Goal: Task Accomplishment & Management: Manage account settings

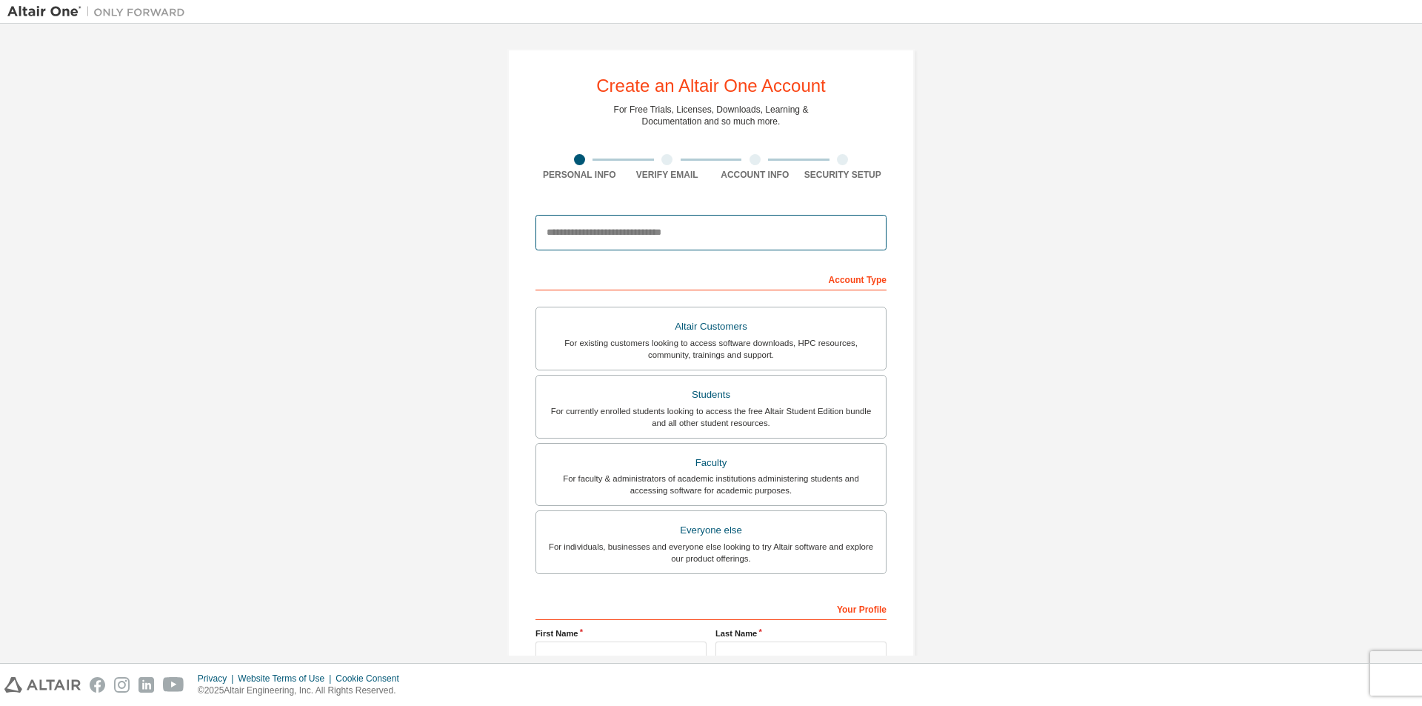
click at [671, 232] on input "email" at bounding box center [710, 233] width 351 height 36
click at [632, 230] on input "***" at bounding box center [710, 233] width 351 height 36
type input "*"
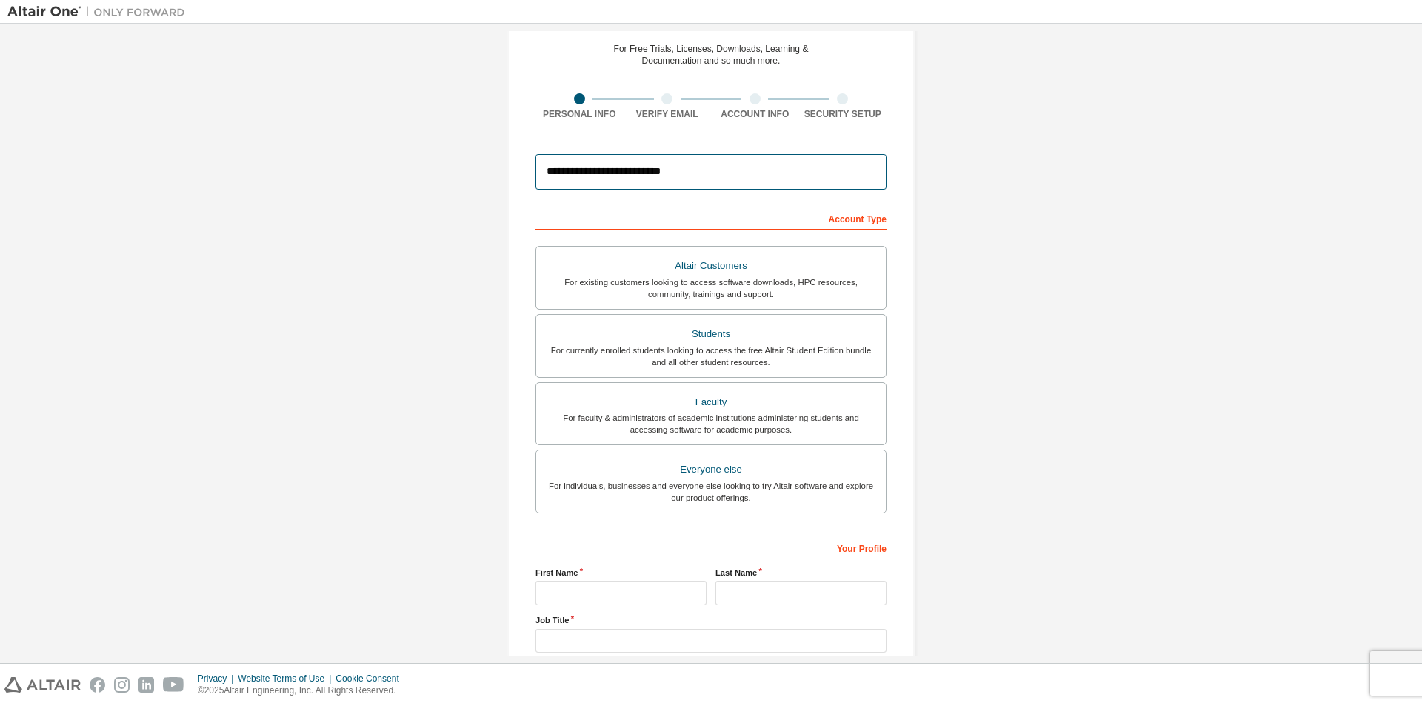
scroll to position [148, 0]
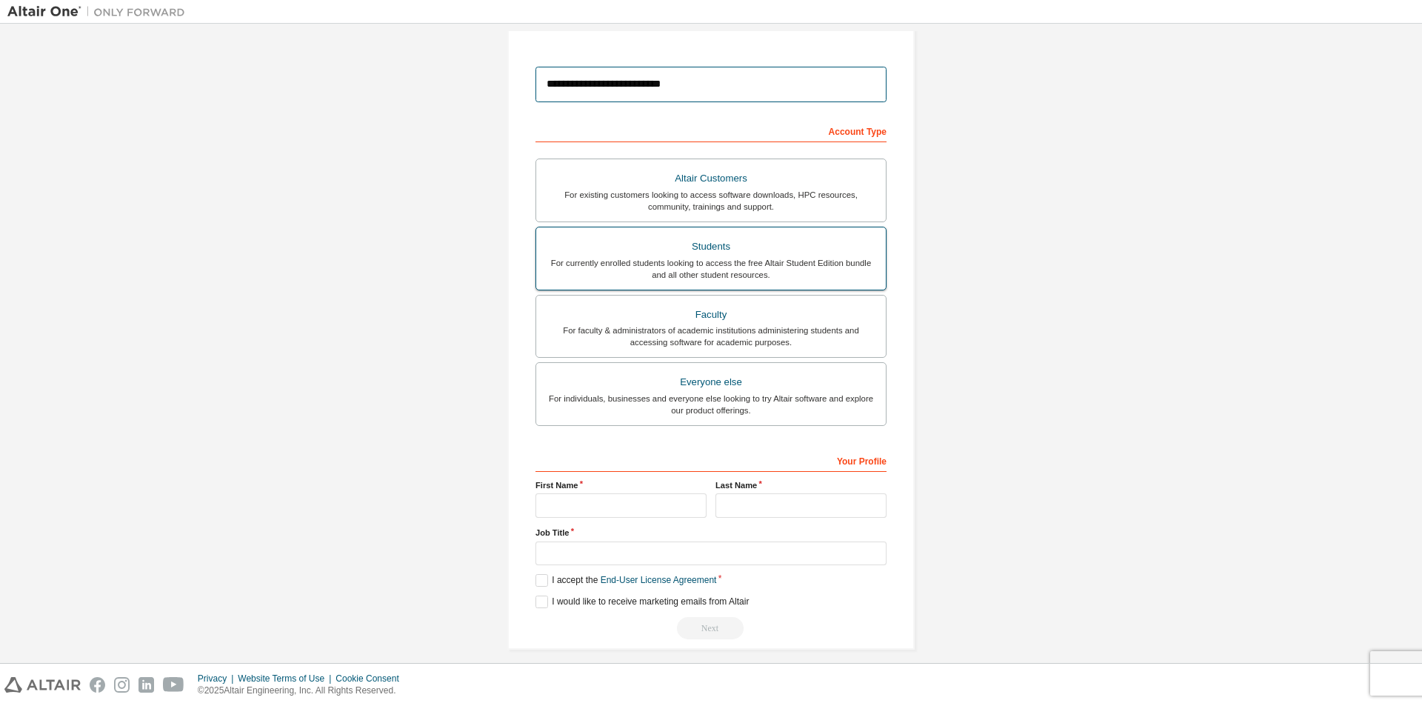
type input "**********"
click at [697, 270] on div "For currently enrolled students looking to access the free Altair Student Editi…" at bounding box center [711, 269] width 332 height 24
click at [596, 506] on input "text" at bounding box center [620, 505] width 171 height 24
type input "********"
click at [770, 507] on input "text" at bounding box center [800, 505] width 171 height 24
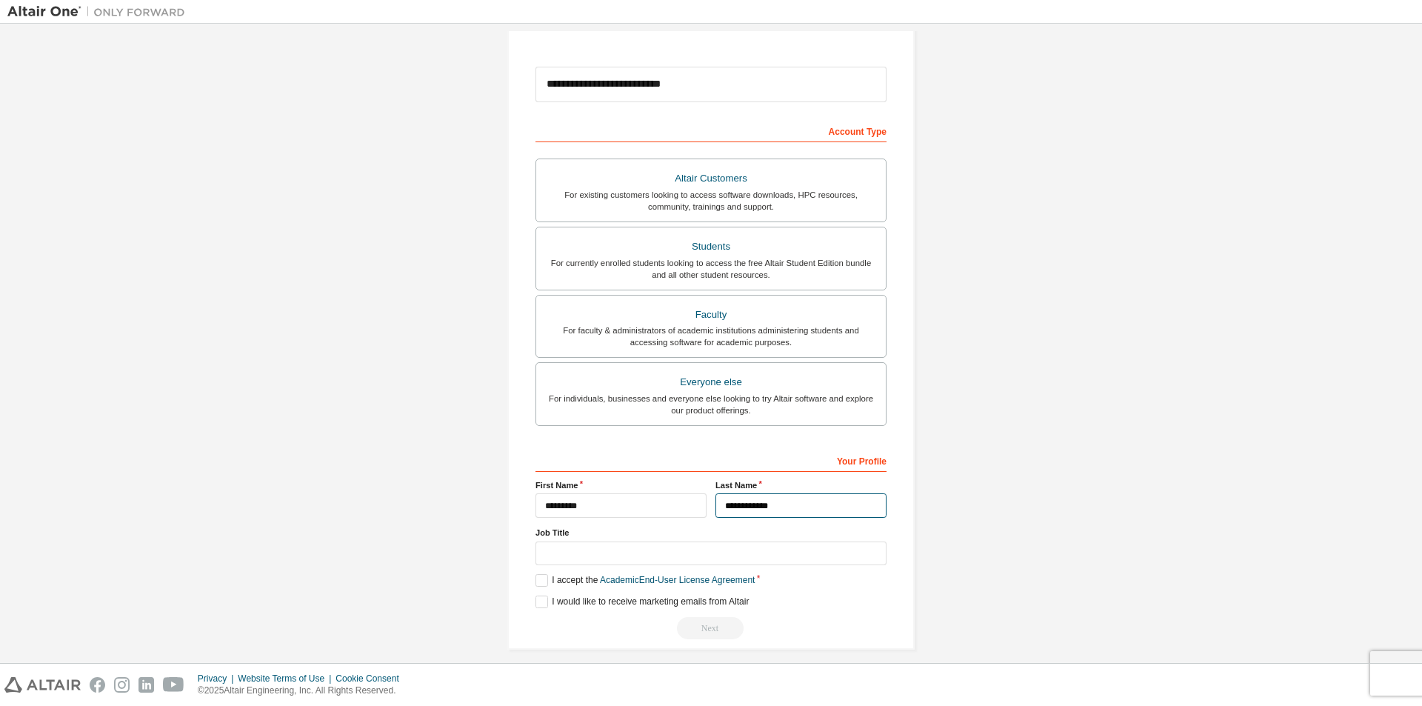
type input "**********"
click at [656, 549] on input "text" at bounding box center [710, 553] width 351 height 24
type input "*******"
click at [540, 574] on label "I accept the Academic End-User License Agreement" at bounding box center [644, 580] width 219 height 13
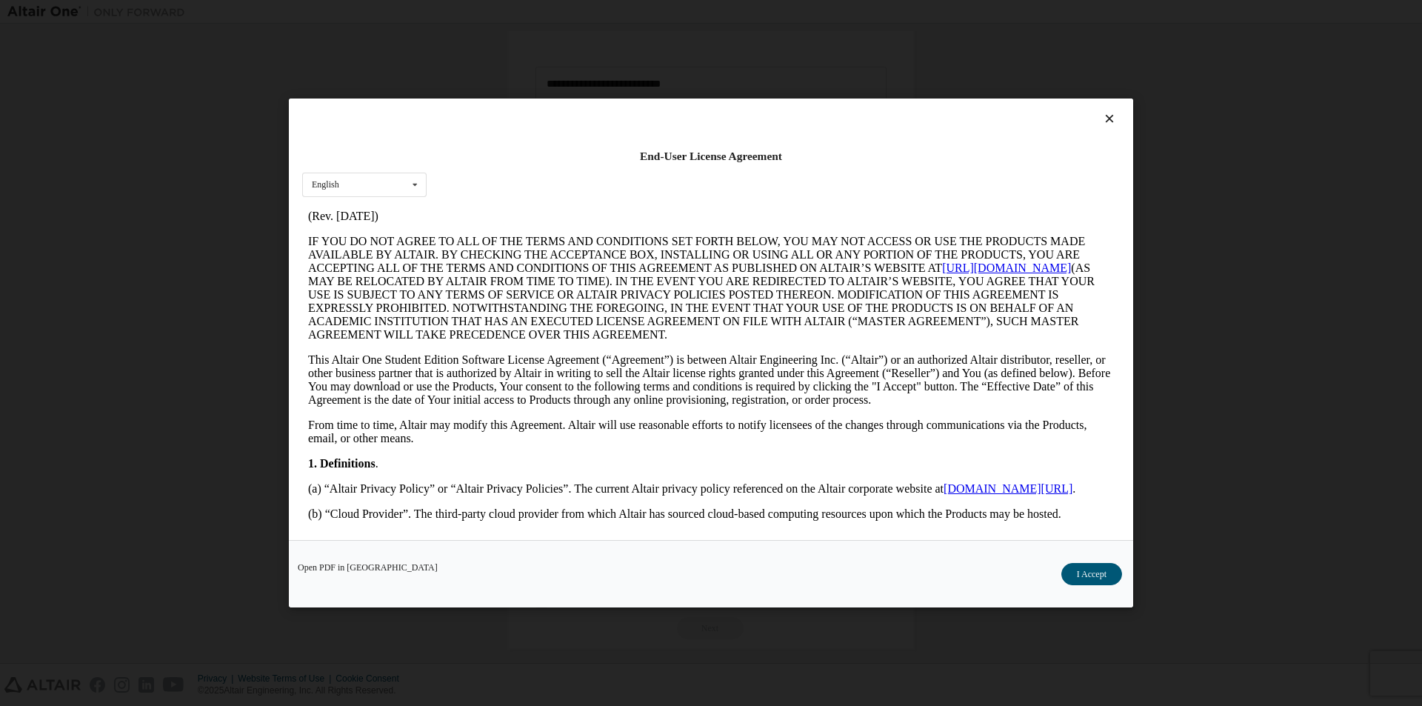
scroll to position [222, 0]
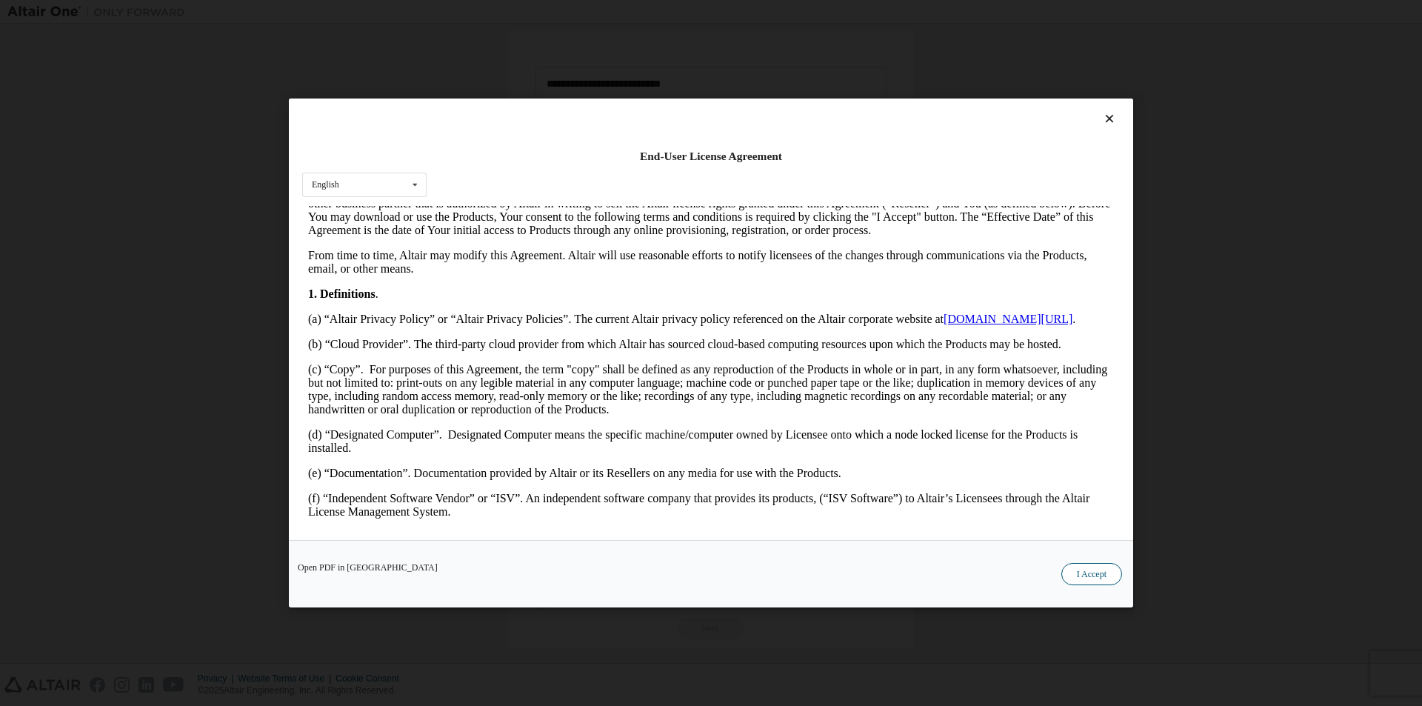
click at [1093, 566] on button "I Accept" at bounding box center [1091, 574] width 61 height 22
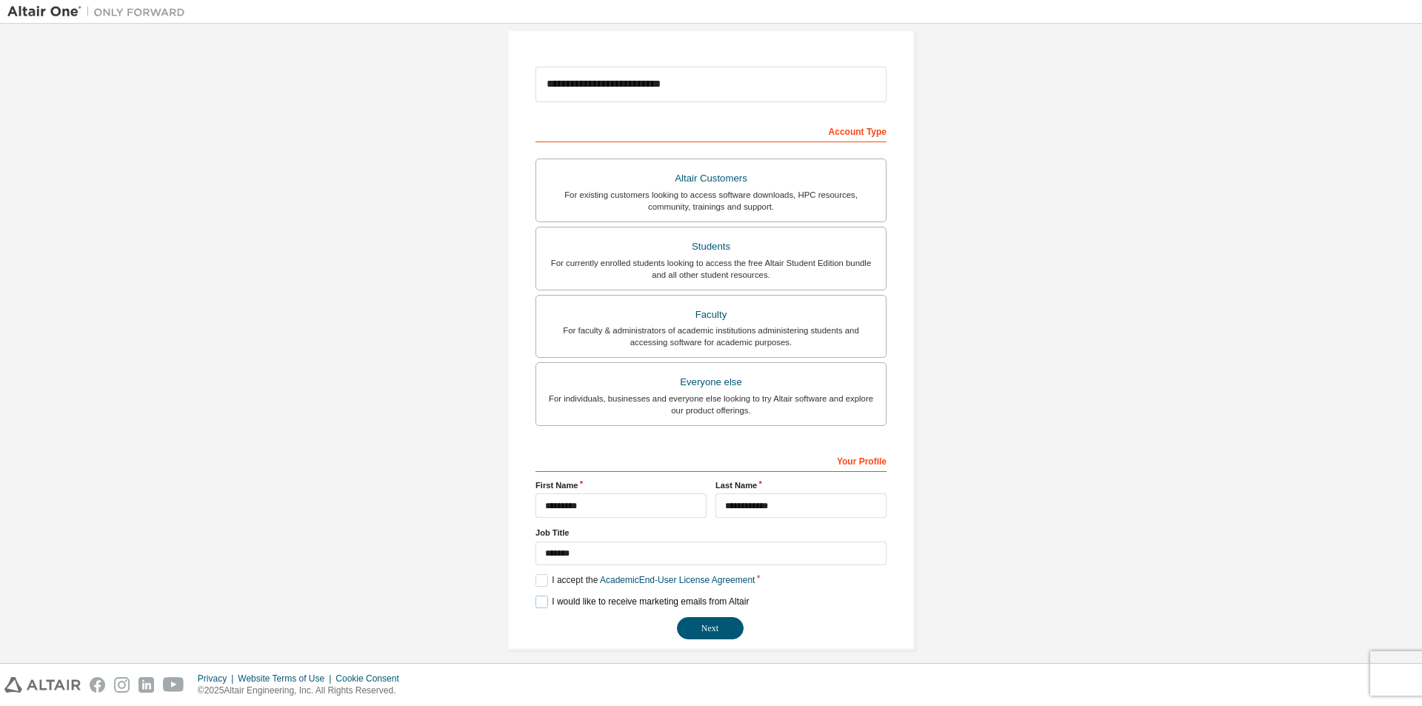
click at [546, 603] on label "I would like to receive marketing emails from Altair" at bounding box center [641, 601] width 213 height 13
click at [708, 618] on button "Next" at bounding box center [710, 628] width 67 height 22
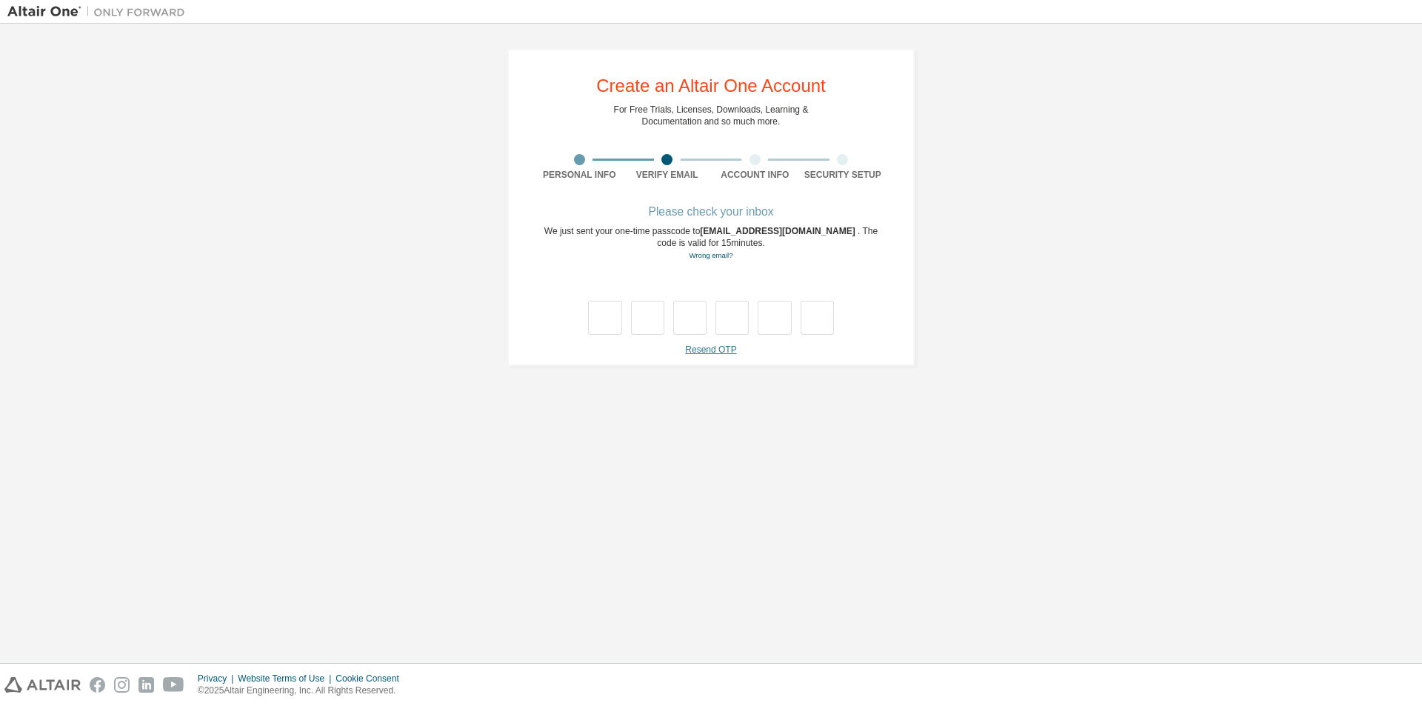
click at [701, 352] on link "Resend OTP" at bounding box center [710, 349] width 51 height 10
click at [608, 303] on input "text" at bounding box center [604, 318] width 33 height 34
type input "*"
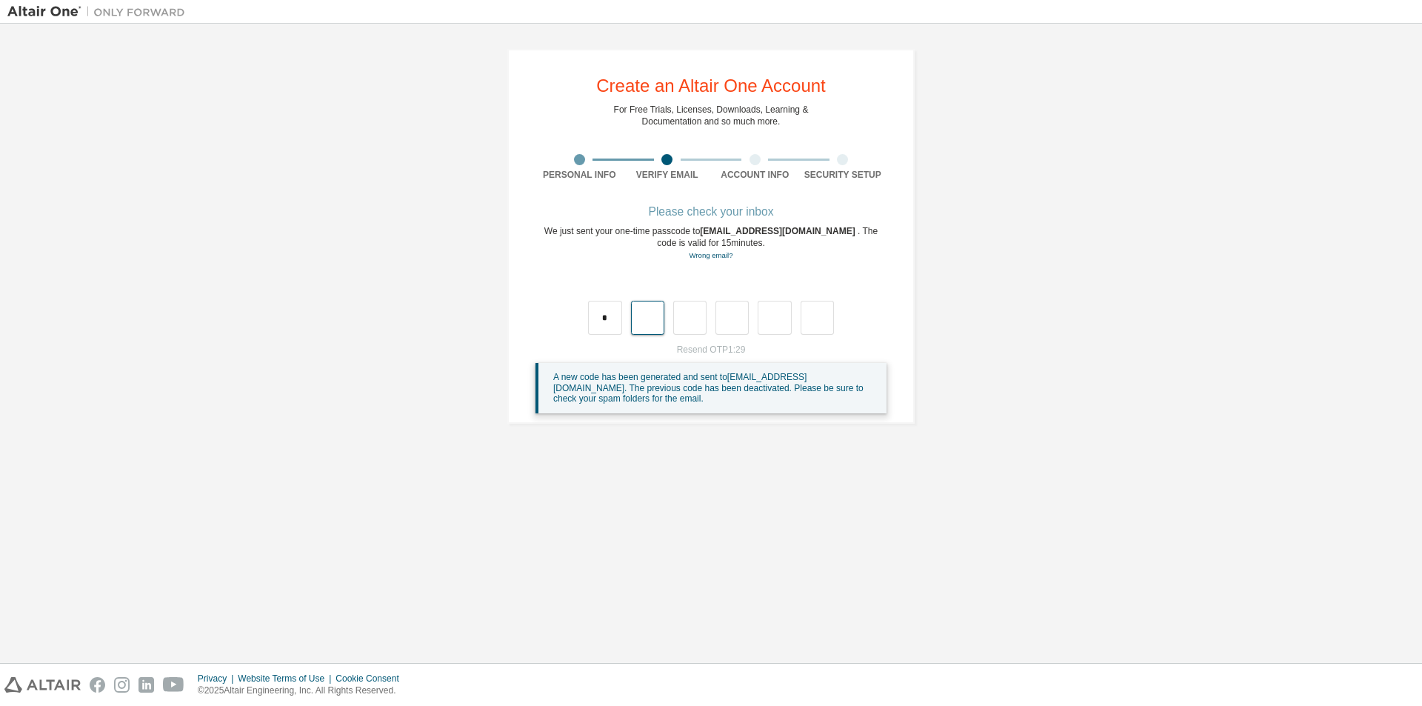
type input "*"
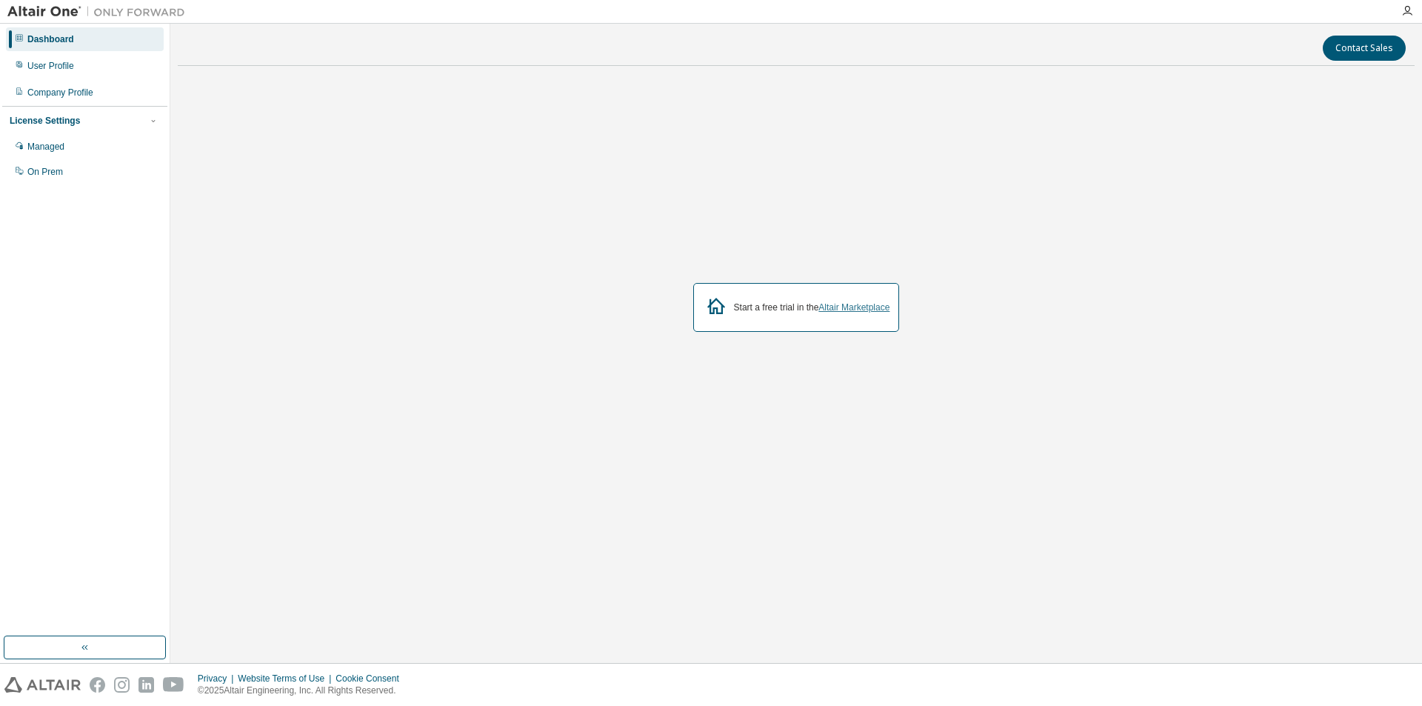
click at [864, 310] on link "Altair Marketplace" at bounding box center [853, 307] width 71 height 10
click at [755, 323] on div "Start a free trial in the Altair Marketplace" at bounding box center [796, 307] width 207 height 49
click at [1356, 56] on button "Contact Sales" at bounding box center [1363, 48] width 83 height 25
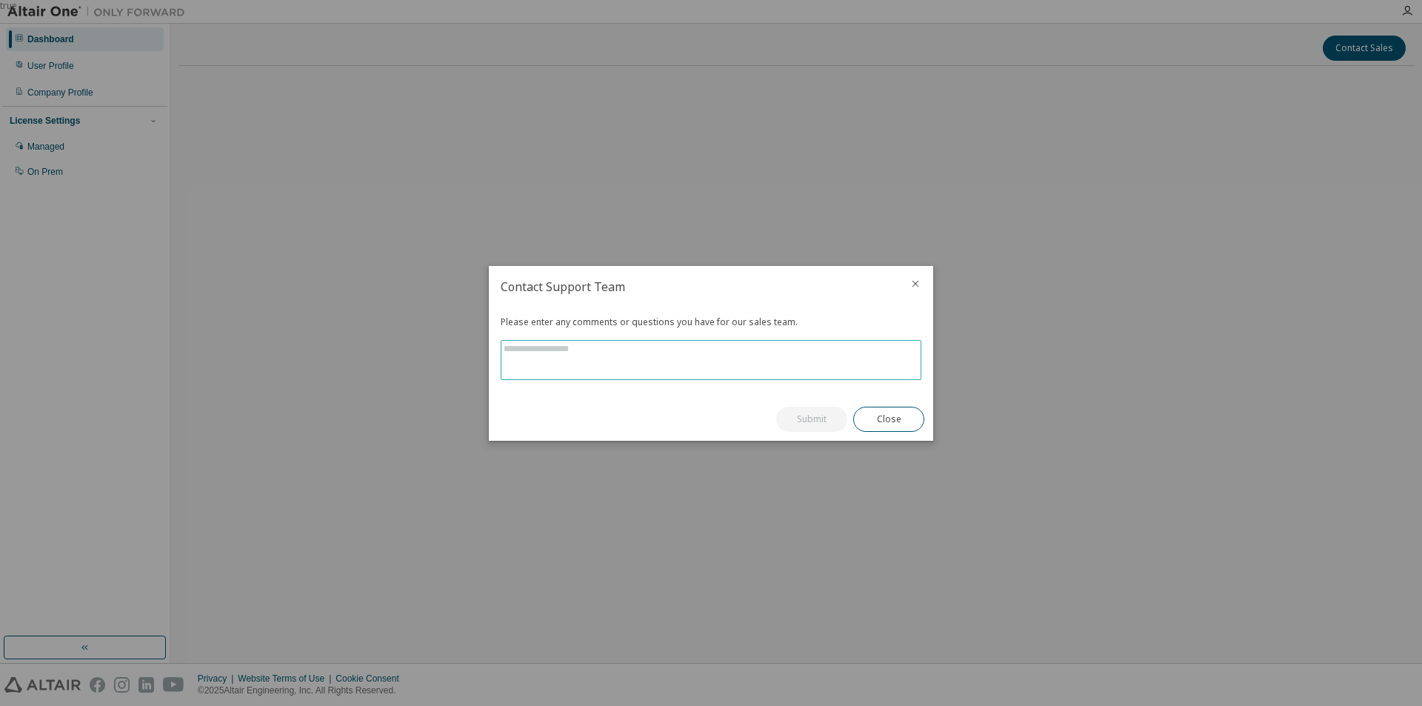
click at [862, 348] on textarea at bounding box center [710, 360] width 419 height 39
paste textarea "**********"
type textarea "**********"
click at [822, 409] on button "Submit" at bounding box center [811, 418] width 71 height 25
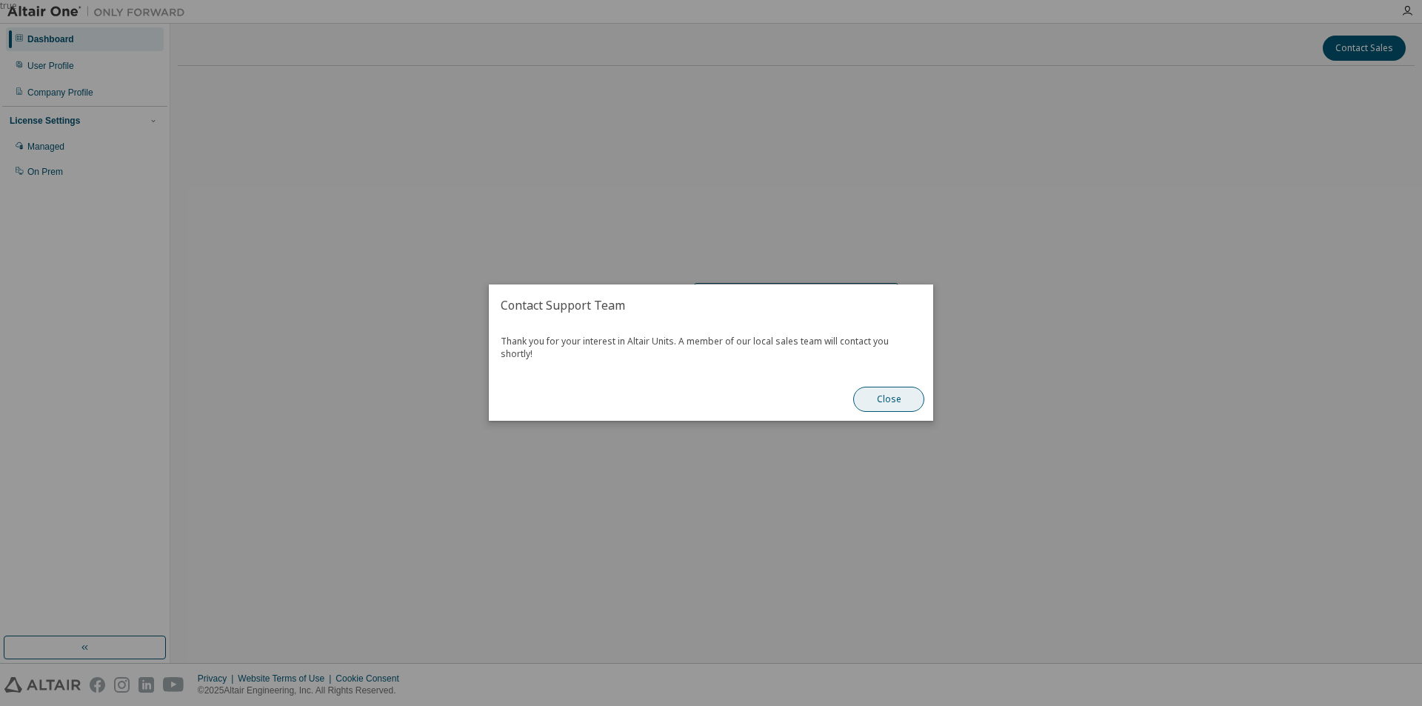
click at [873, 396] on button "Close" at bounding box center [888, 399] width 71 height 25
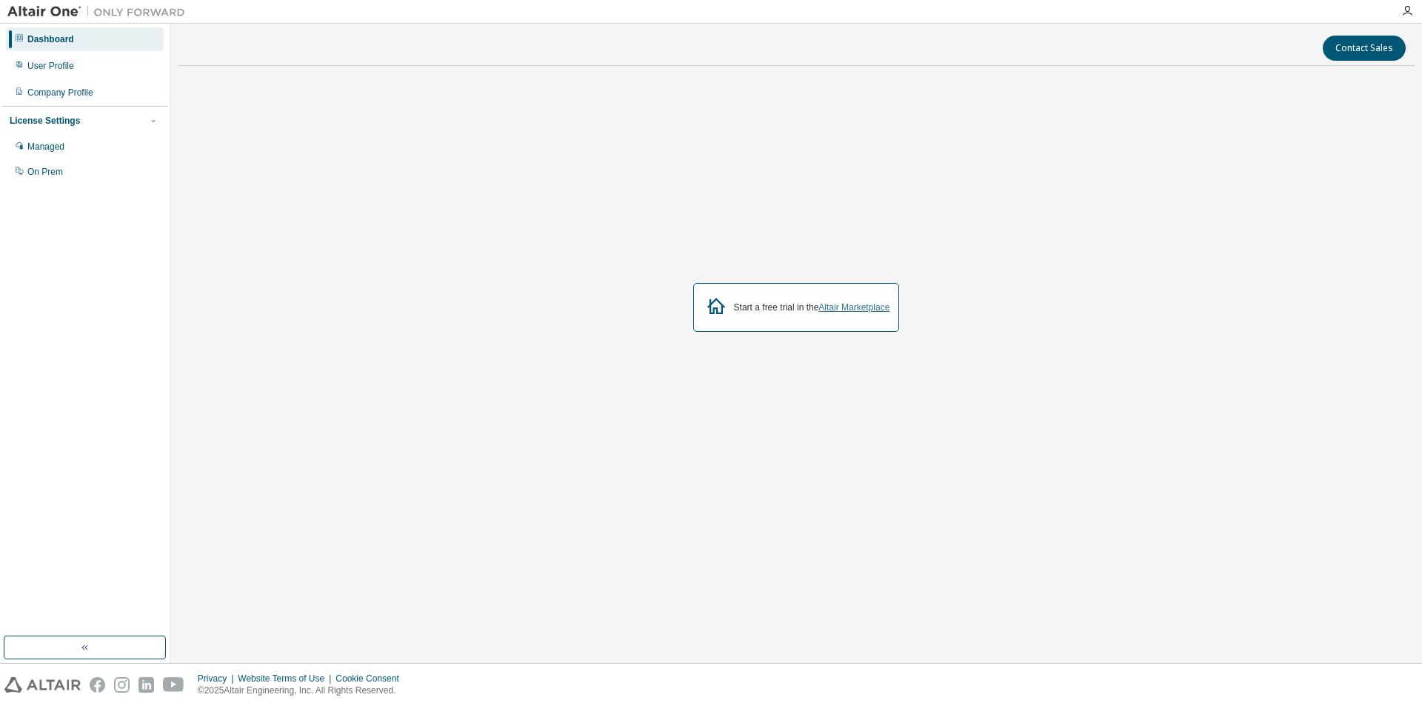
drag, startPoint x: 760, startPoint y: 311, endPoint x: 861, endPoint y: 311, distance: 100.7
click at [778, 311] on div "Start a free trial in the Altair Marketplace" at bounding box center [812, 307] width 156 height 12
click at [863, 311] on link "Altair Marketplace" at bounding box center [853, 307] width 71 height 10
click at [1400, 14] on div at bounding box center [1407, 11] width 30 height 12
click at [1404, 13] on icon "button" at bounding box center [1407, 11] width 12 height 12
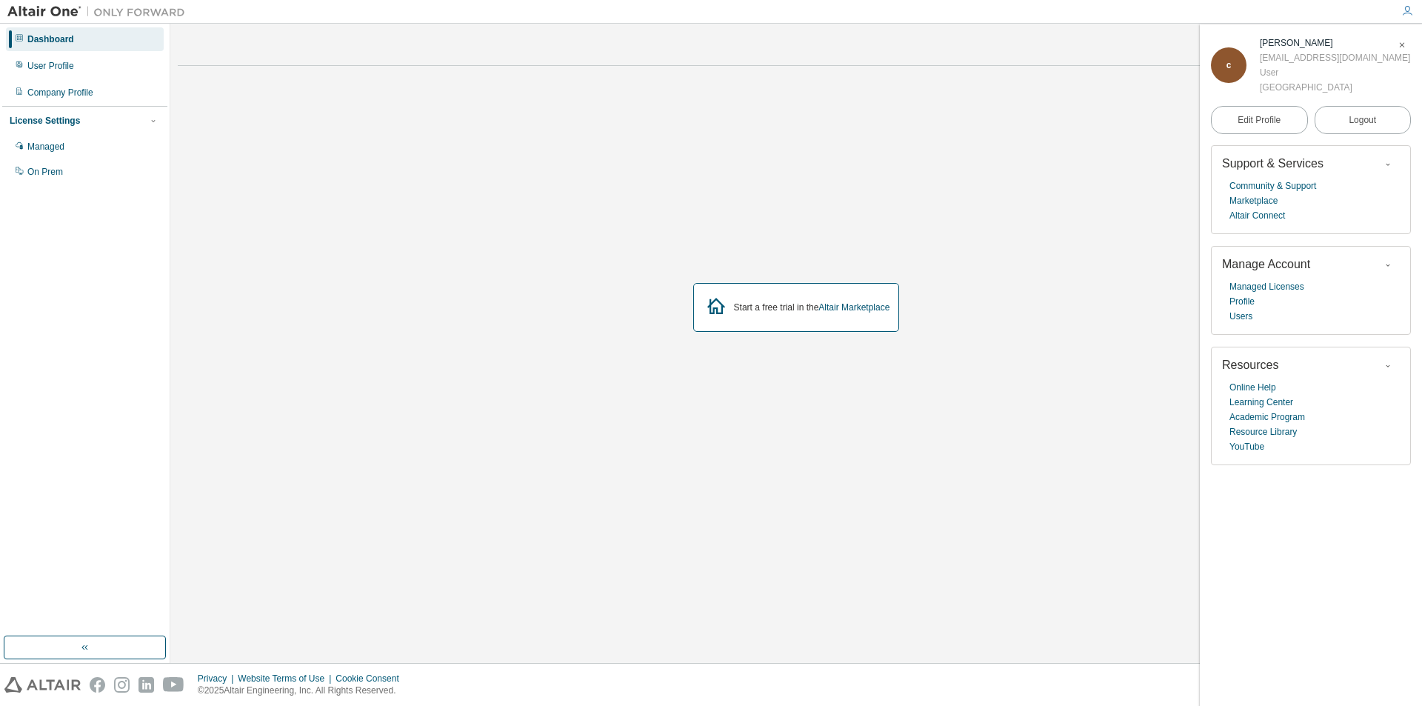
click at [639, 238] on div "Start a free trial in the Altair Marketplace" at bounding box center [796, 307] width 1236 height 458
click at [67, 67] on div "User Profile" at bounding box center [50, 66] width 47 height 12
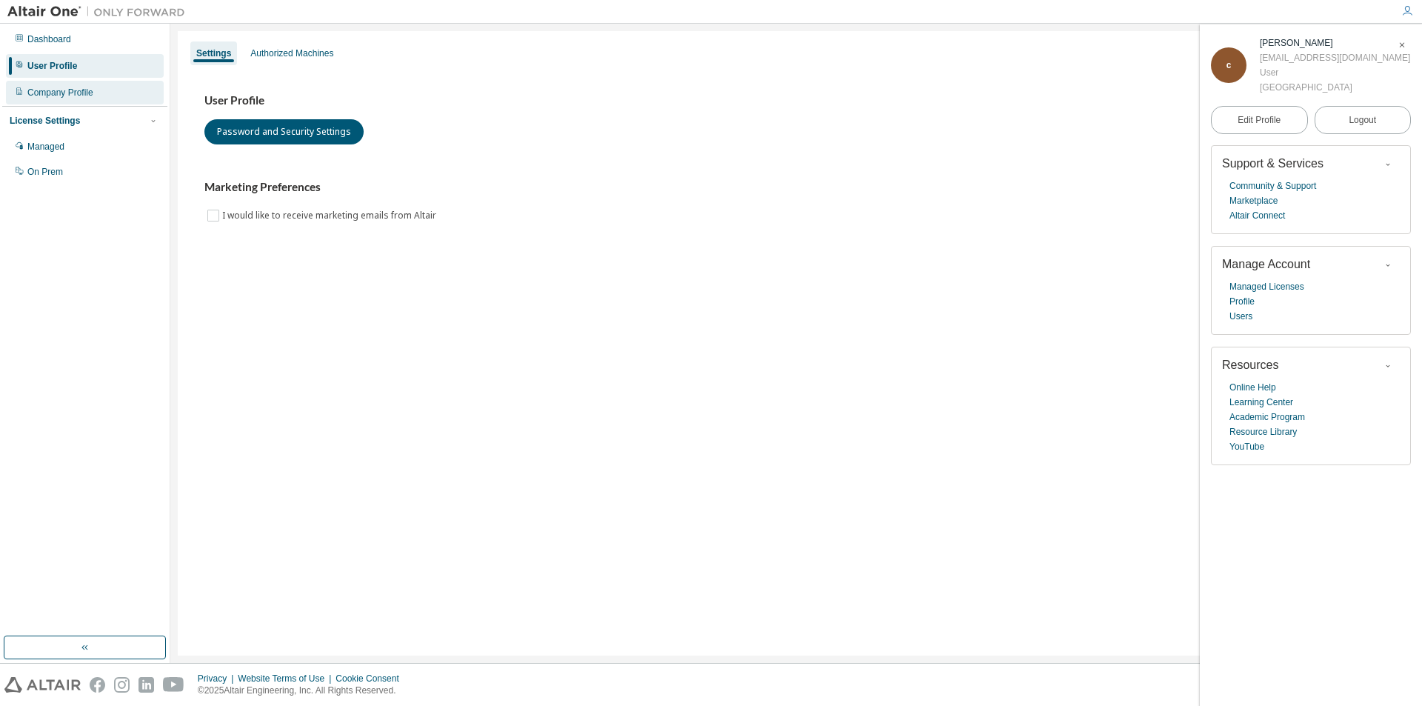
click at [81, 90] on div "Company Profile" at bounding box center [60, 93] width 66 height 12
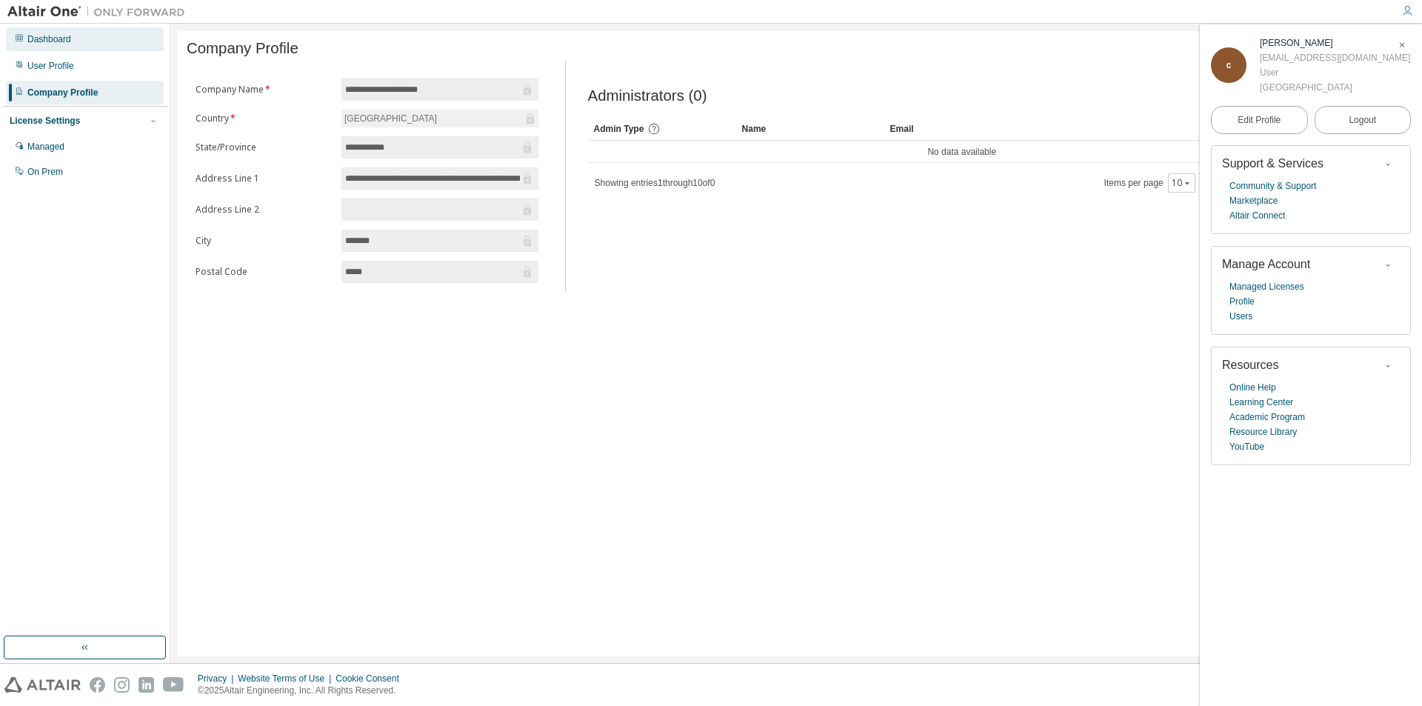
click at [70, 45] on div "Dashboard" at bounding box center [85, 39] width 158 height 24
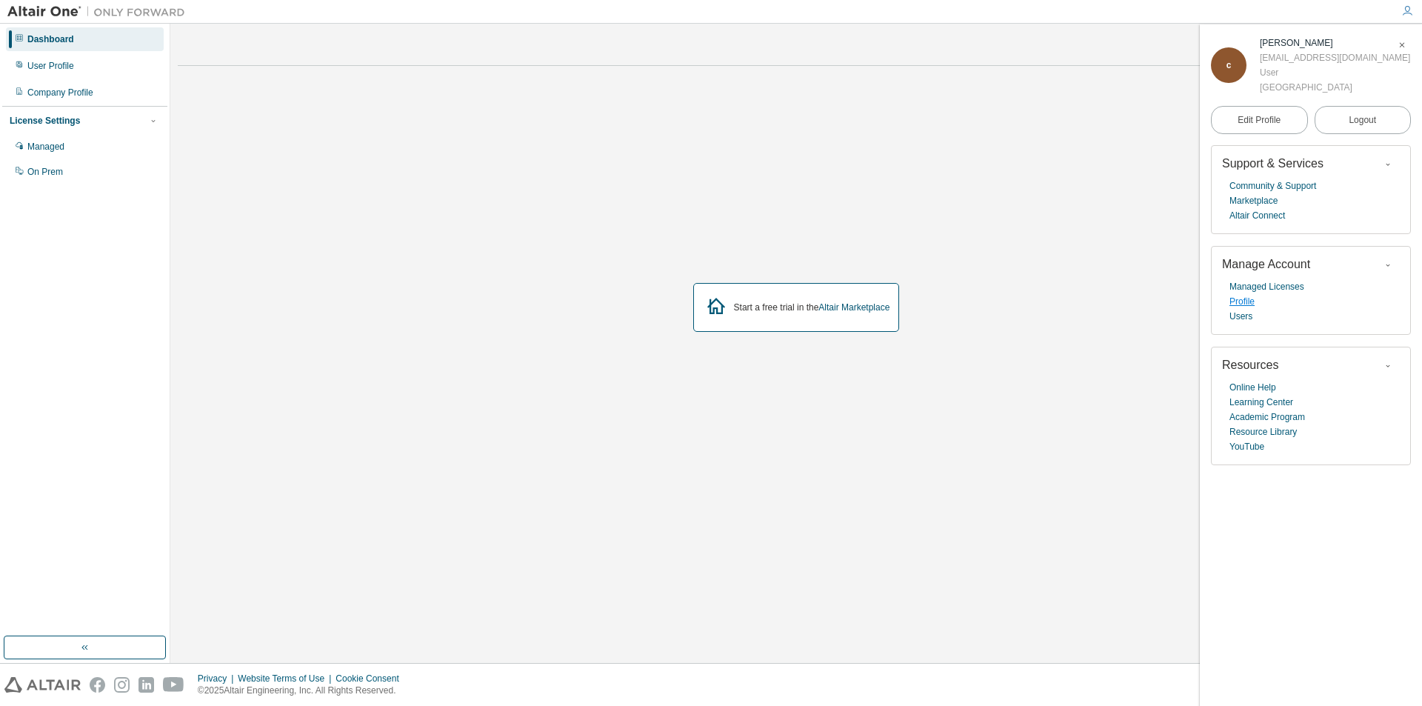
click at [1239, 298] on link "Profile" at bounding box center [1241, 301] width 25 height 15
click at [1258, 287] on link "Managed Licenses" at bounding box center [1266, 286] width 75 height 15
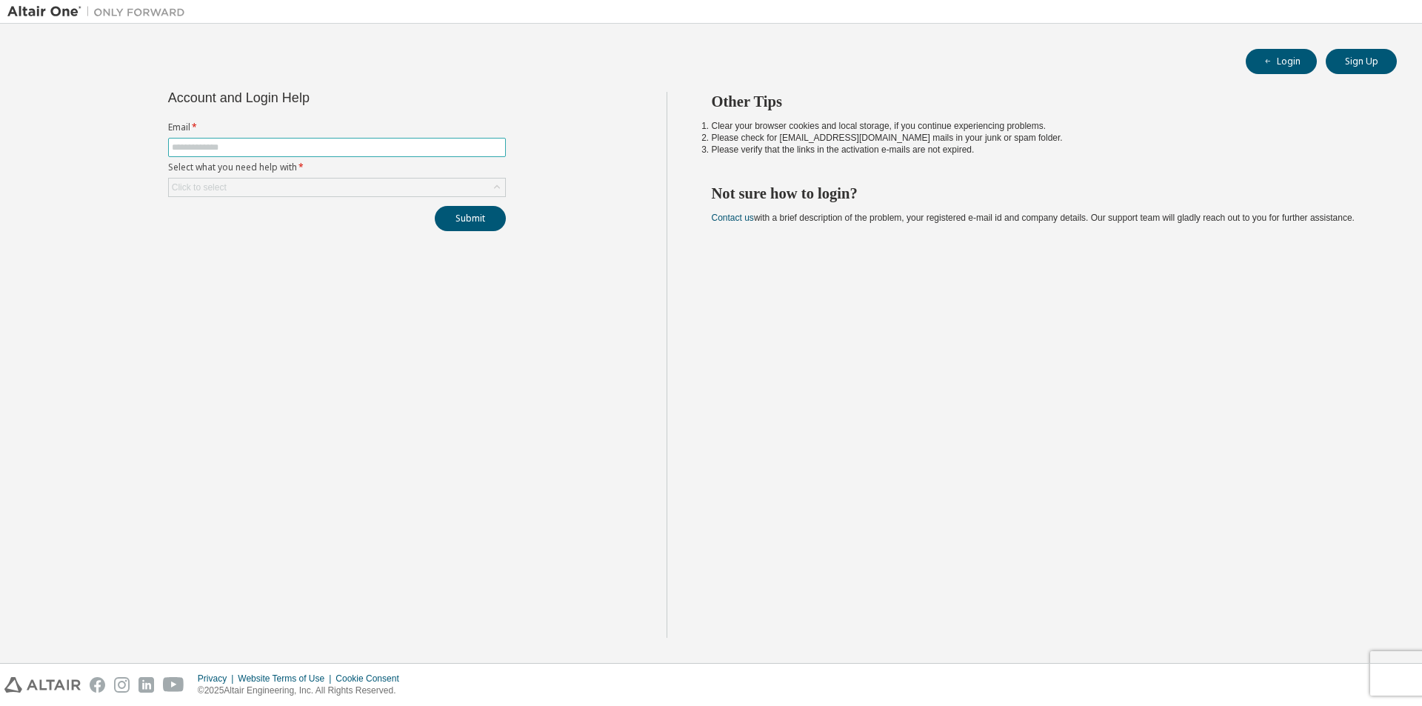
click at [372, 154] on span at bounding box center [337, 147] width 338 height 19
click at [375, 150] on input "text" at bounding box center [337, 147] width 330 height 12
type input "**********"
click at [274, 182] on div "Click to select" at bounding box center [337, 187] width 336 height 18
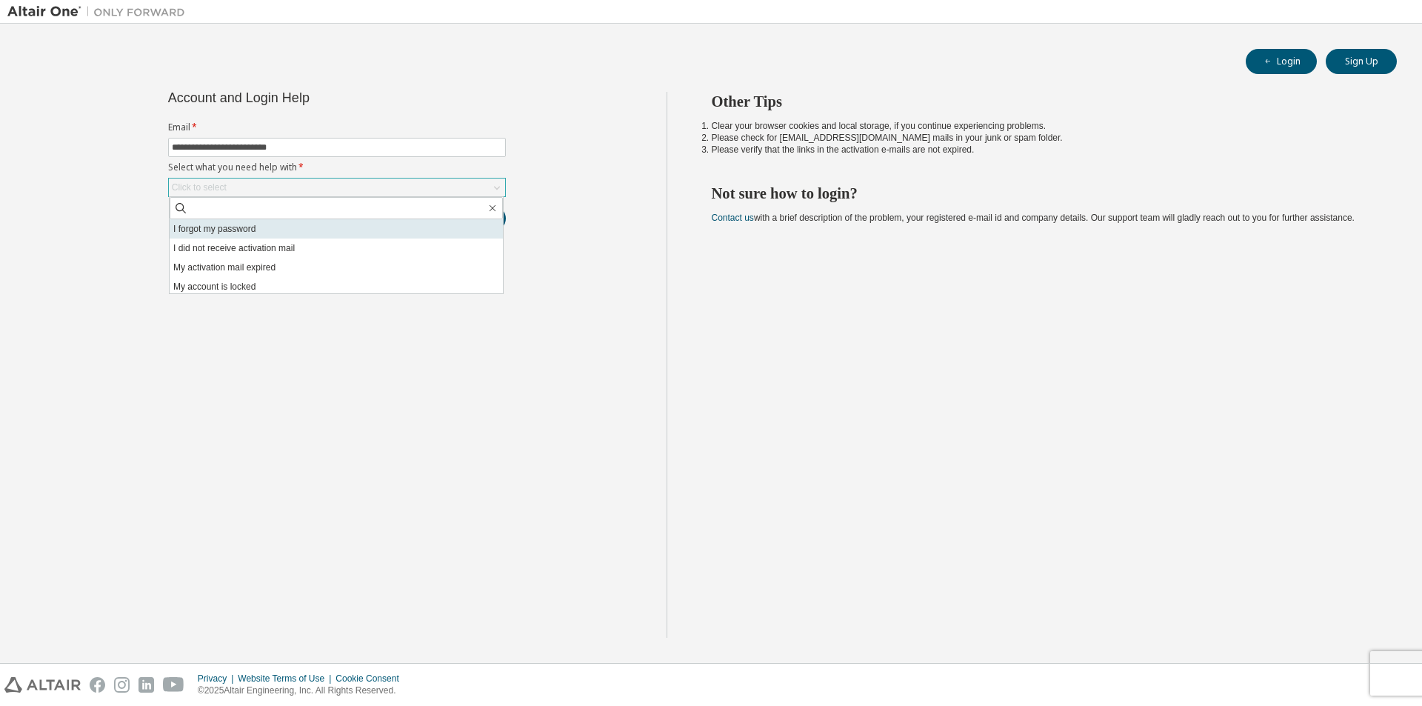
click at [326, 232] on li "I forgot my password" at bounding box center [336, 228] width 333 height 19
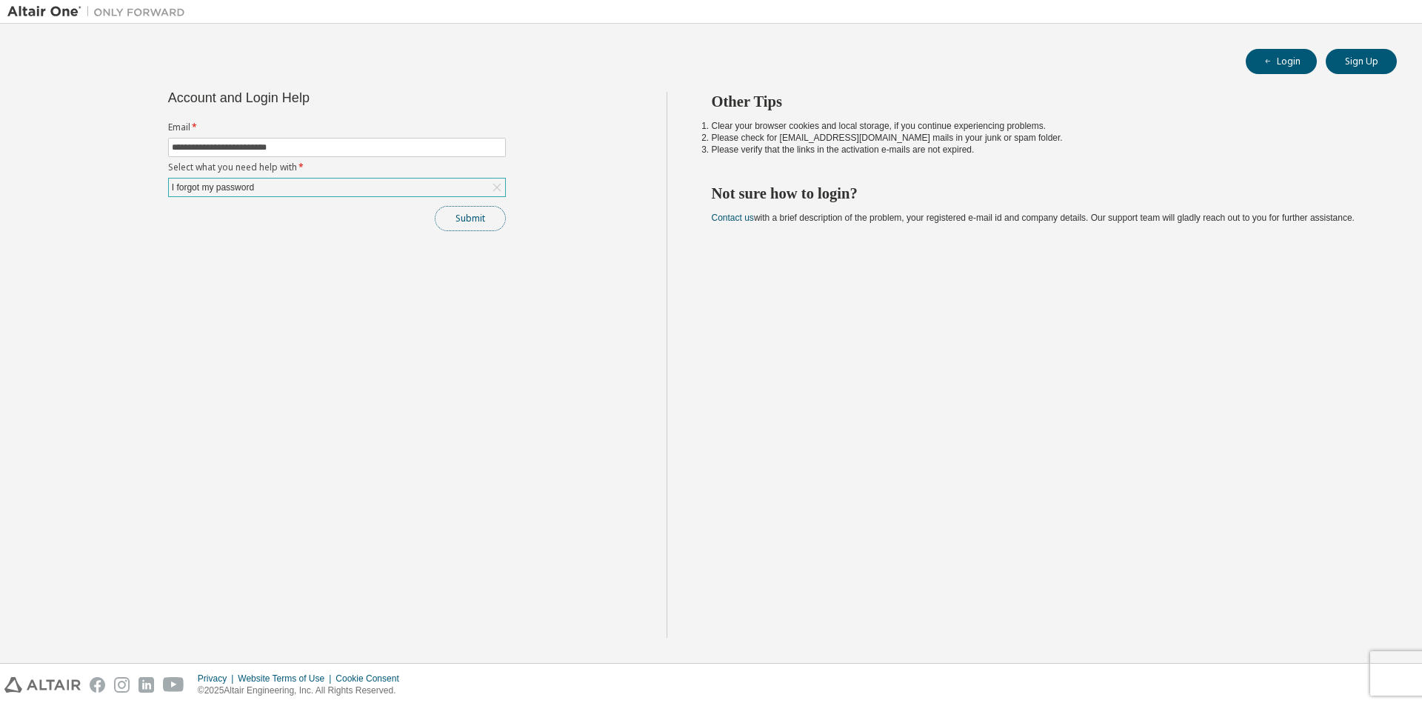
click at [472, 220] on button "Submit" at bounding box center [470, 218] width 71 height 25
click at [492, 218] on button "Submit" at bounding box center [470, 218] width 71 height 25
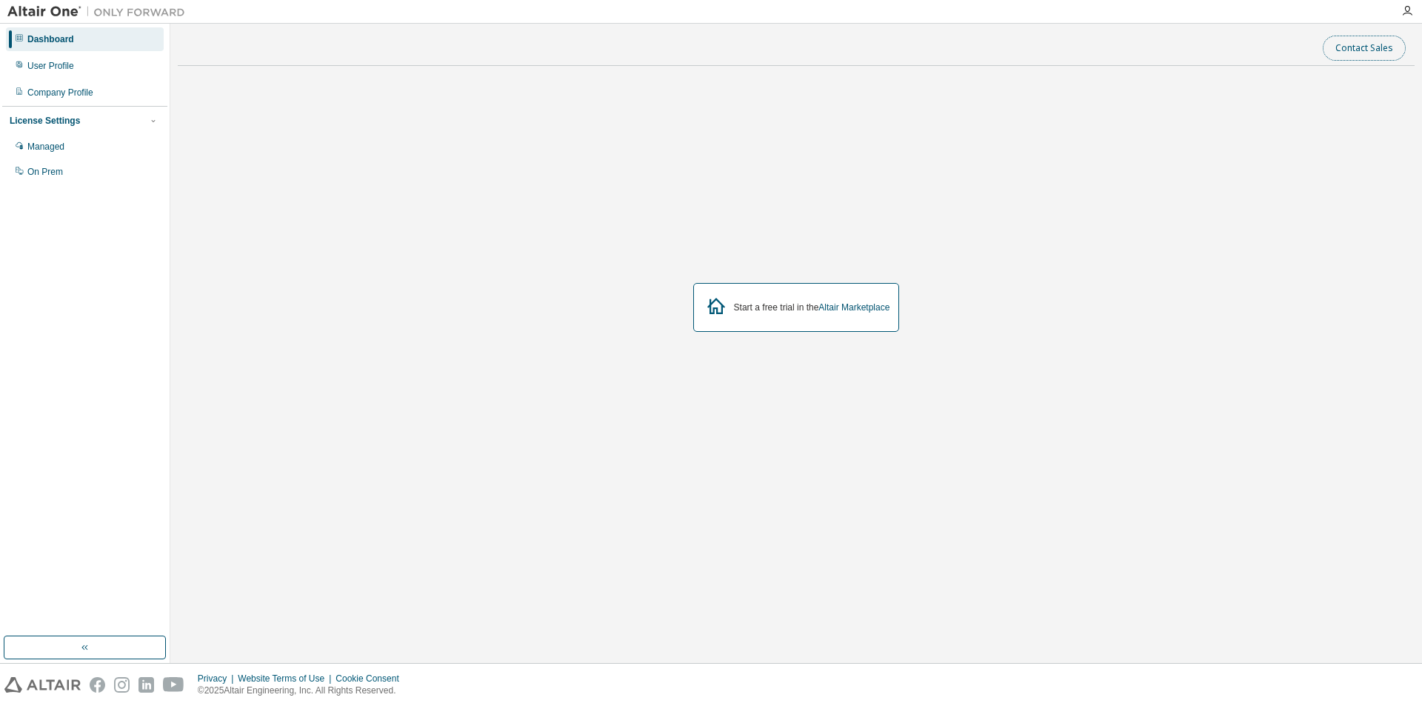
click at [1393, 47] on button "Contact Sales" at bounding box center [1363, 48] width 83 height 25
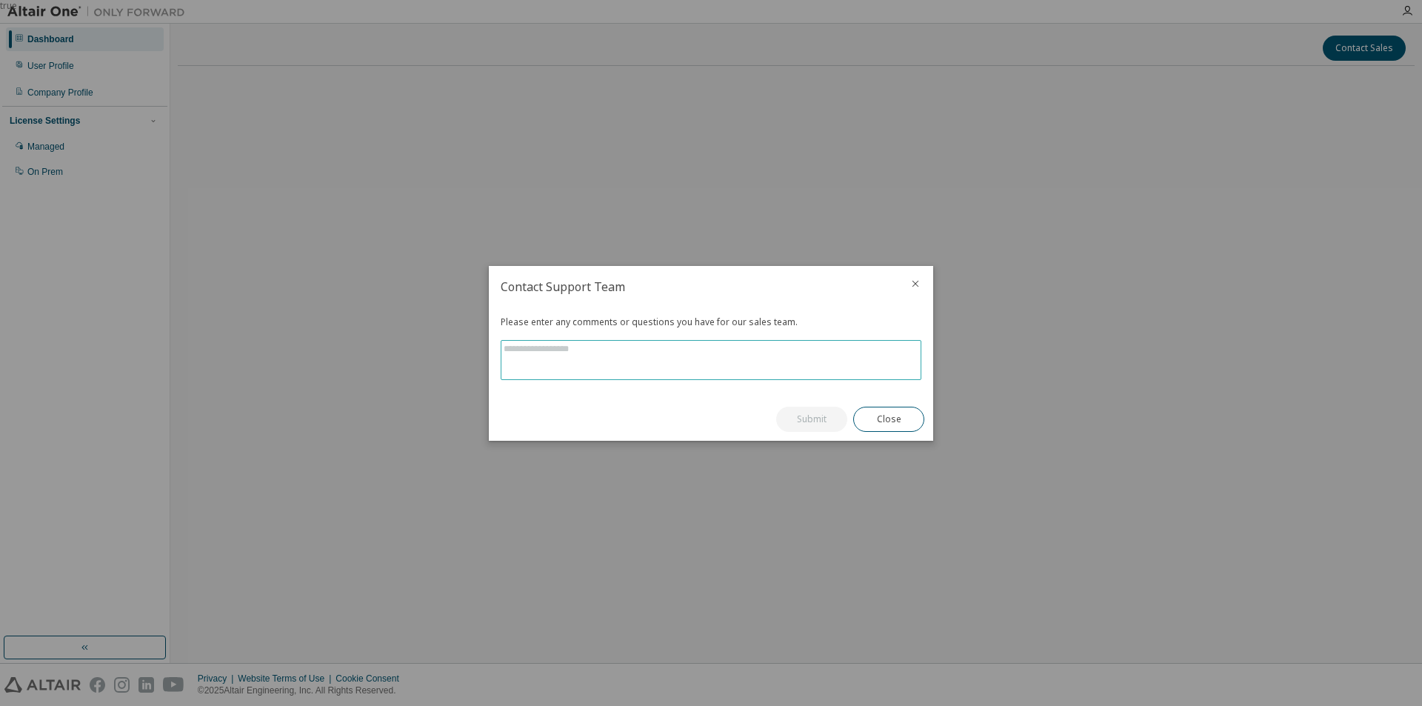
click at [819, 349] on textarea at bounding box center [710, 360] width 419 height 39
click at [915, 287] on icon "close" at bounding box center [915, 284] width 12 height 12
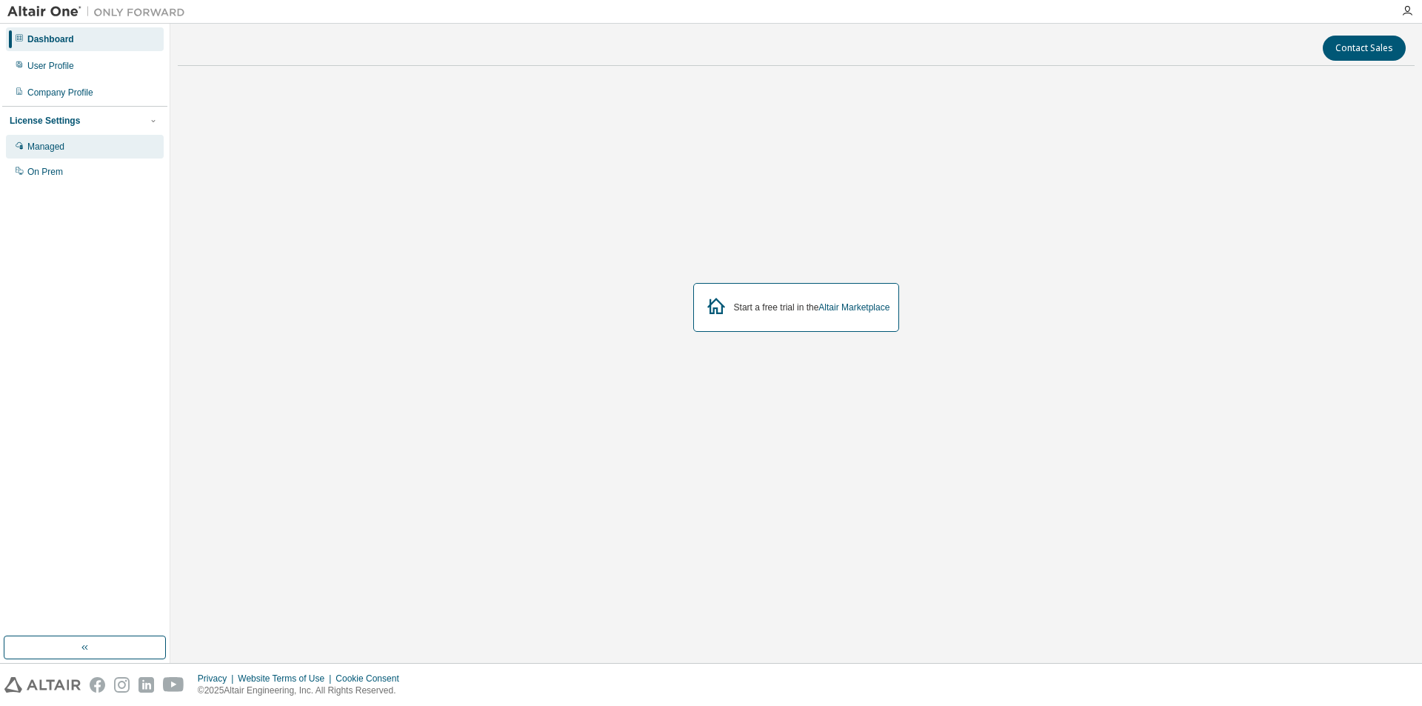
click at [78, 156] on div "Managed" at bounding box center [85, 147] width 158 height 24
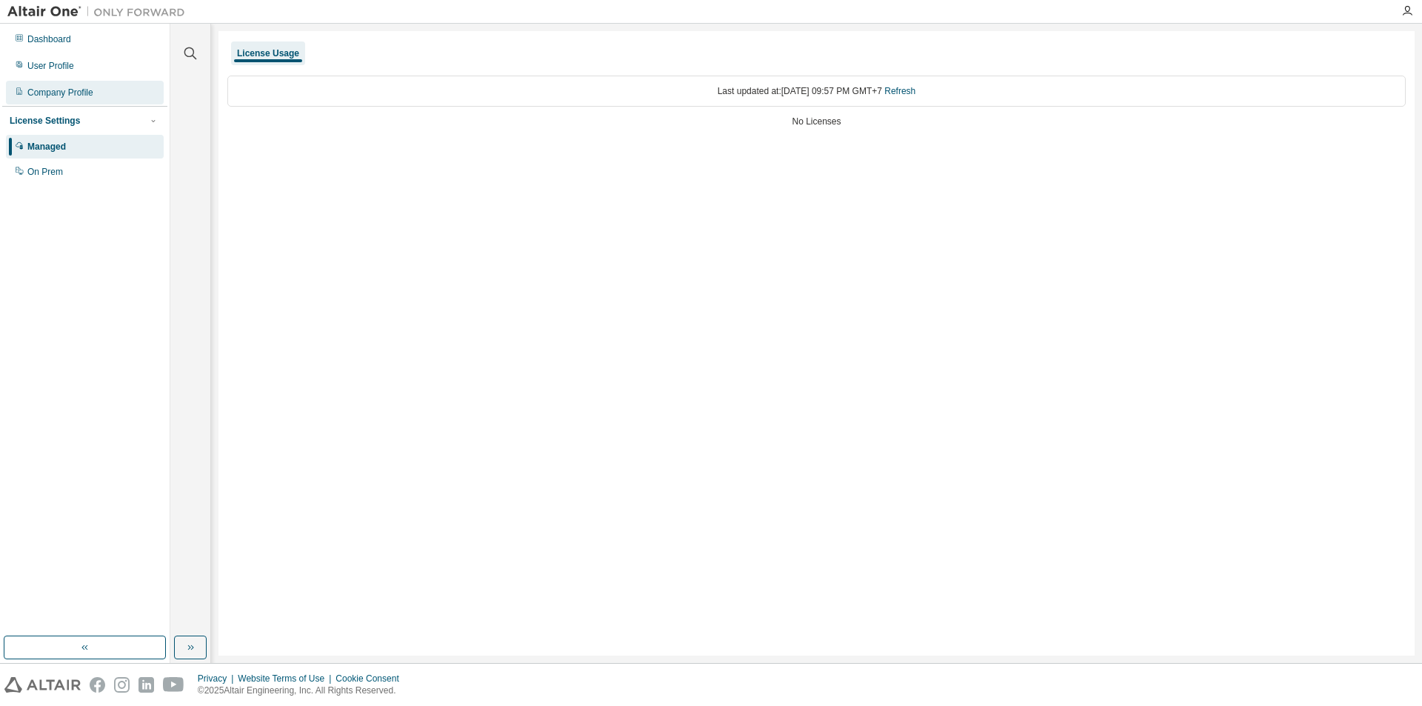
click at [91, 93] on div "Company Profile" at bounding box center [60, 93] width 66 height 12
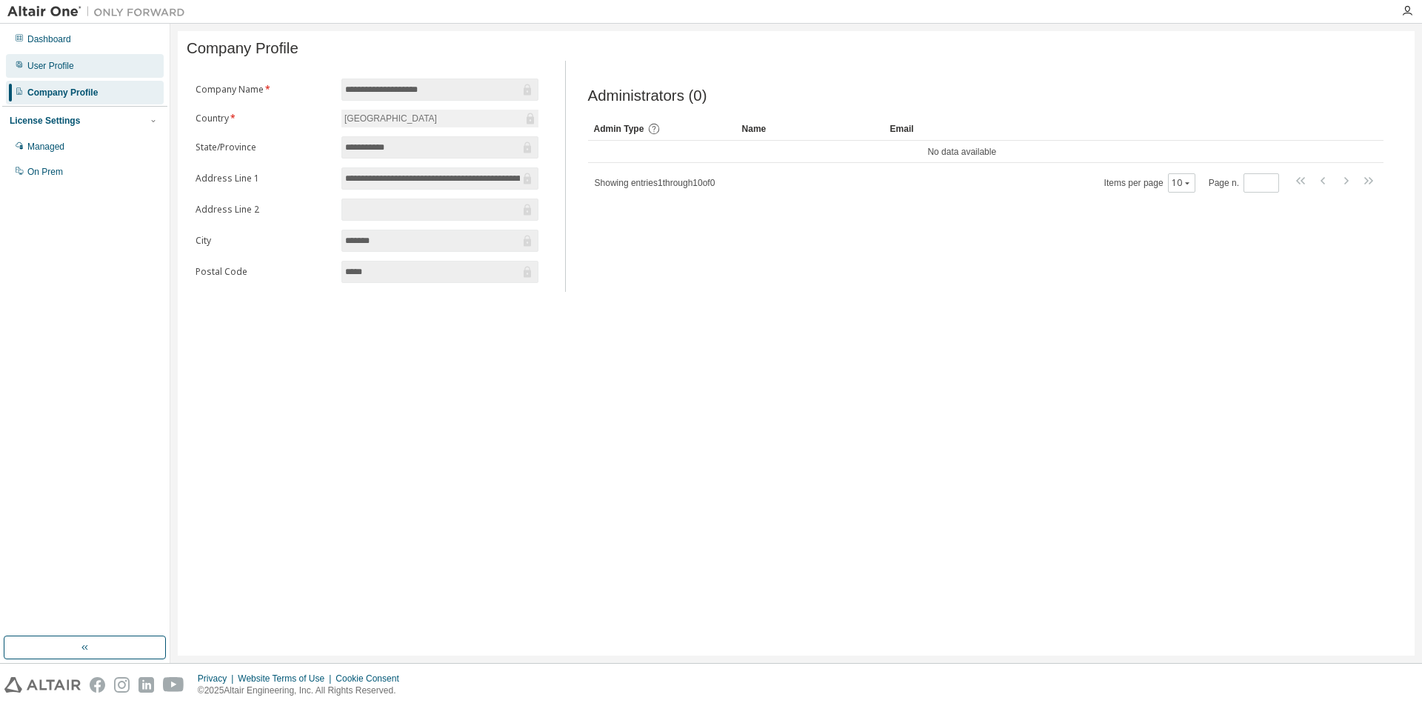
click at [81, 69] on div "User Profile" at bounding box center [85, 66] width 158 height 24
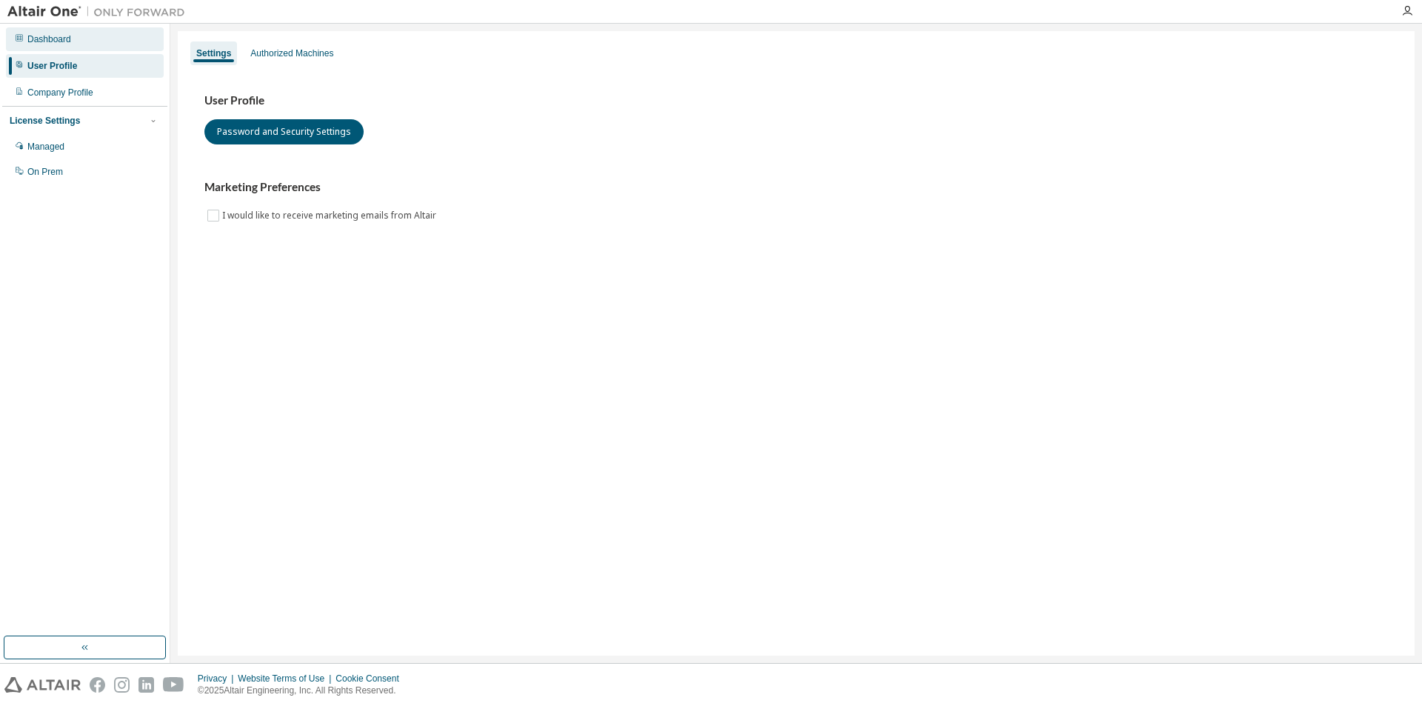
click at [78, 33] on div "Dashboard" at bounding box center [85, 39] width 158 height 24
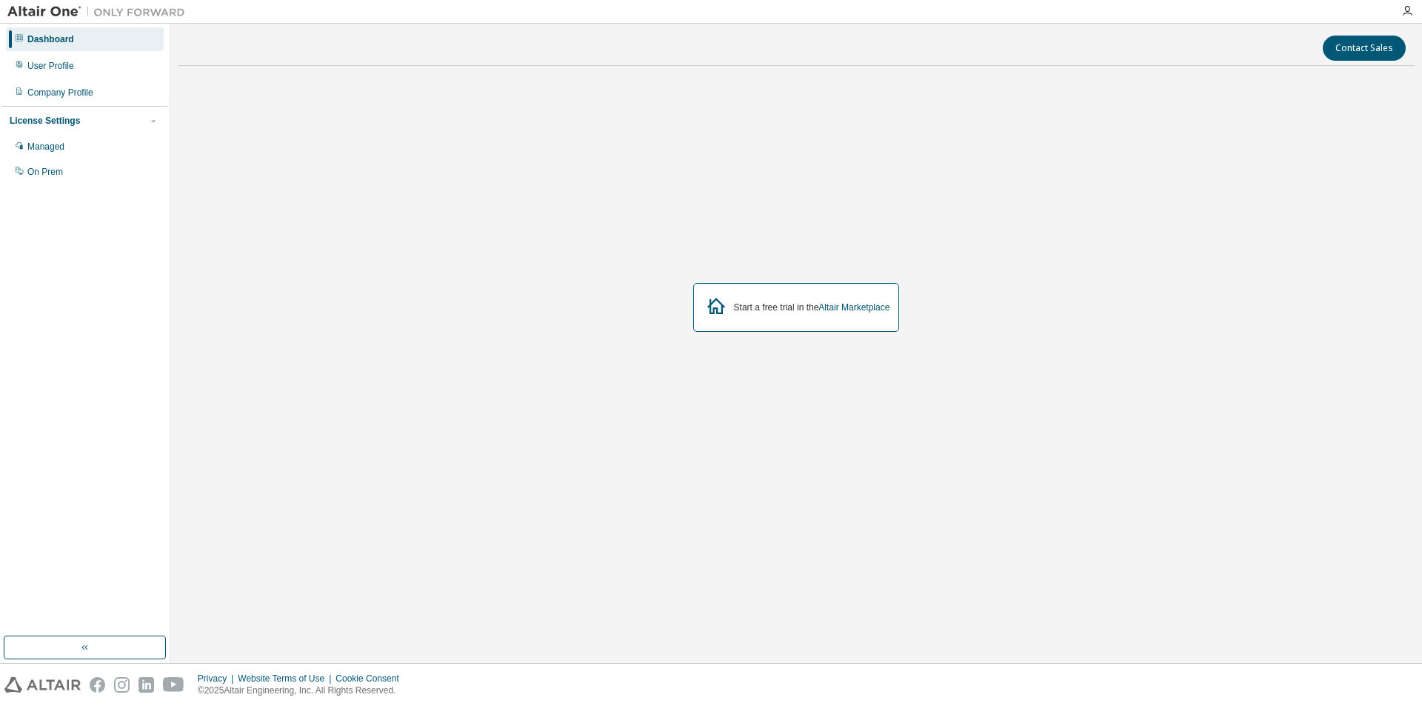
click at [127, 42] on div "Dashboard" at bounding box center [85, 39] width 158 height 24
click at [863, 311] on link "Altair Marketplace" at bounding box center [853, 307] width 71 height 10
click at [1399, 15] on div at bounding box center [1407, 11] width 30 height 12
click at [1408, 10] on icon "button" at bounding box center [1407, 11] width 12 height 12
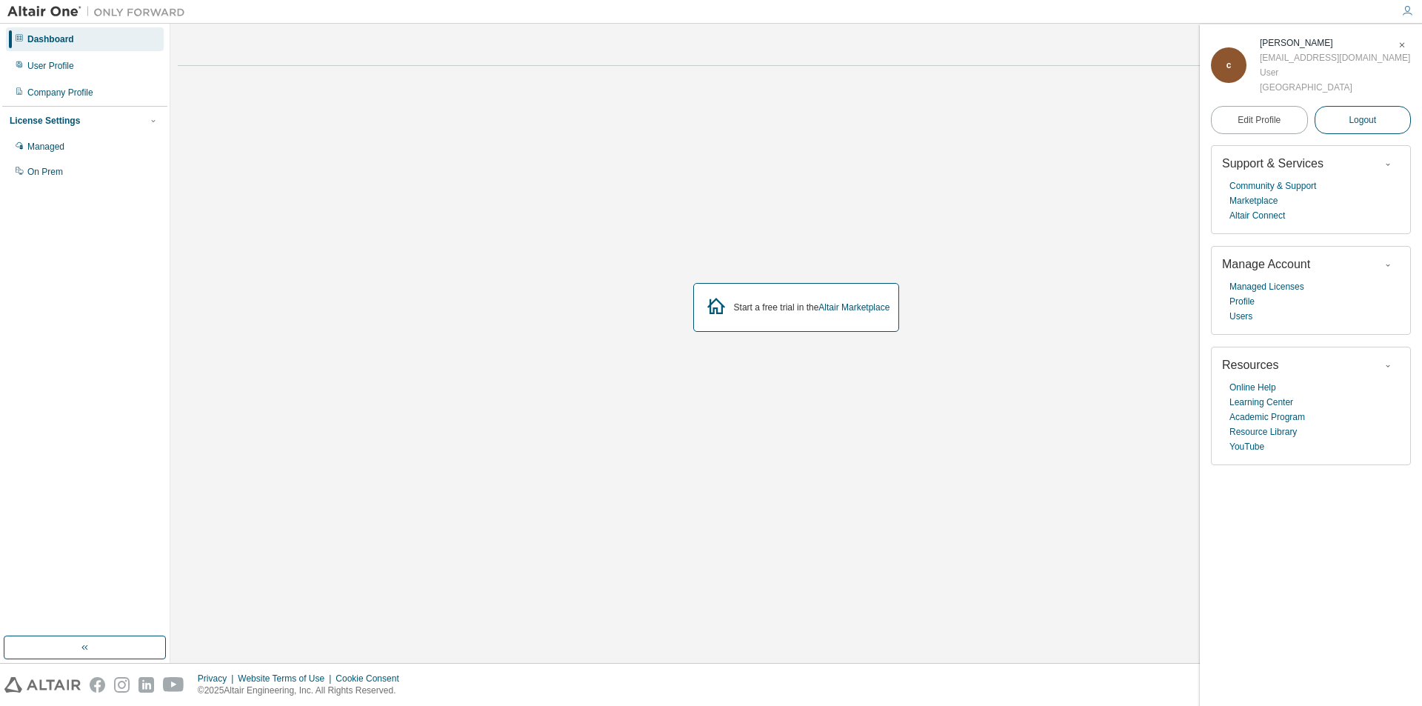
click at [1377, 117] on button "Logout" at bounding box center [1362, 120] width 97 height 28
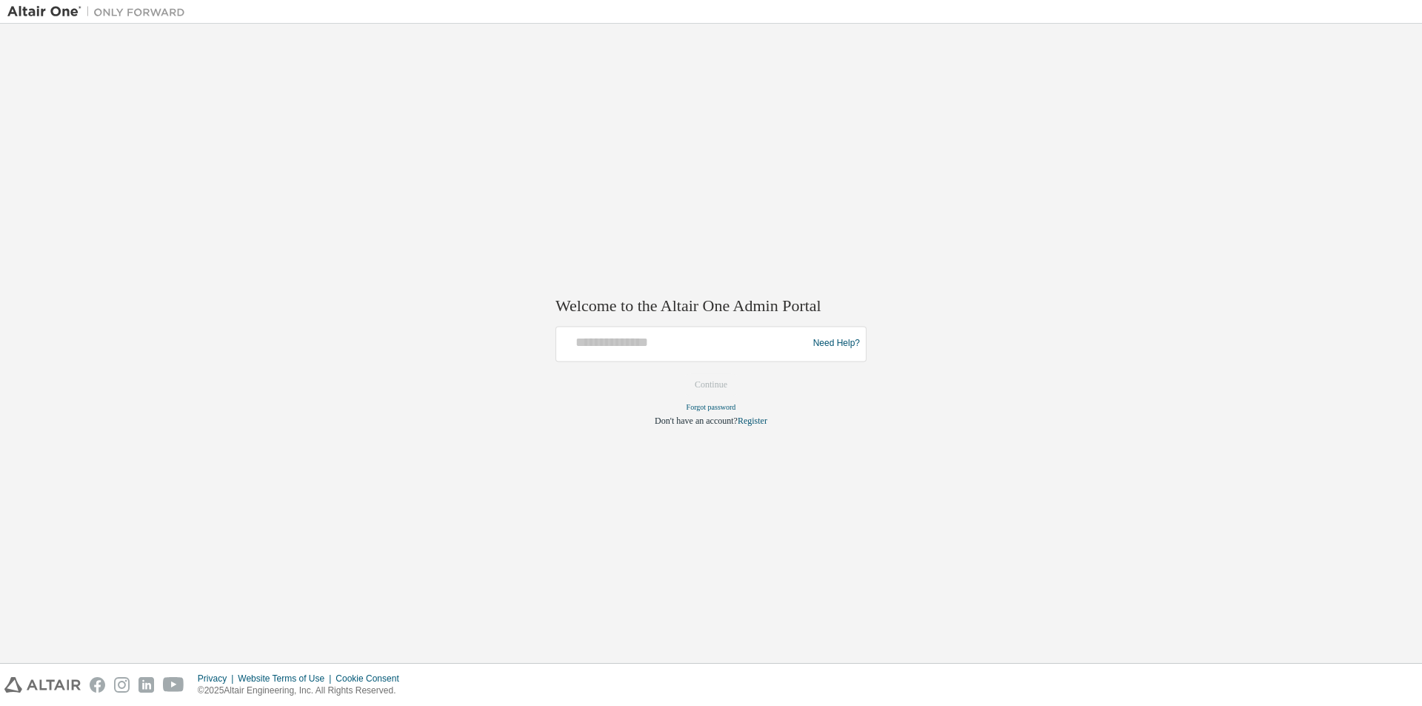
click at [694, 350] on div at bounding box center [684, 343] width 244 height 28
click at [692, 344] on input "text" at bounding box center [684, 339] width 244 height 21
type input "**********"
click at [692, 340] on input "**********" at bounding box center [684, 339] width 244 height 21
click at [43, 17] on img at bounding box center [99, 11] width 185 height 15
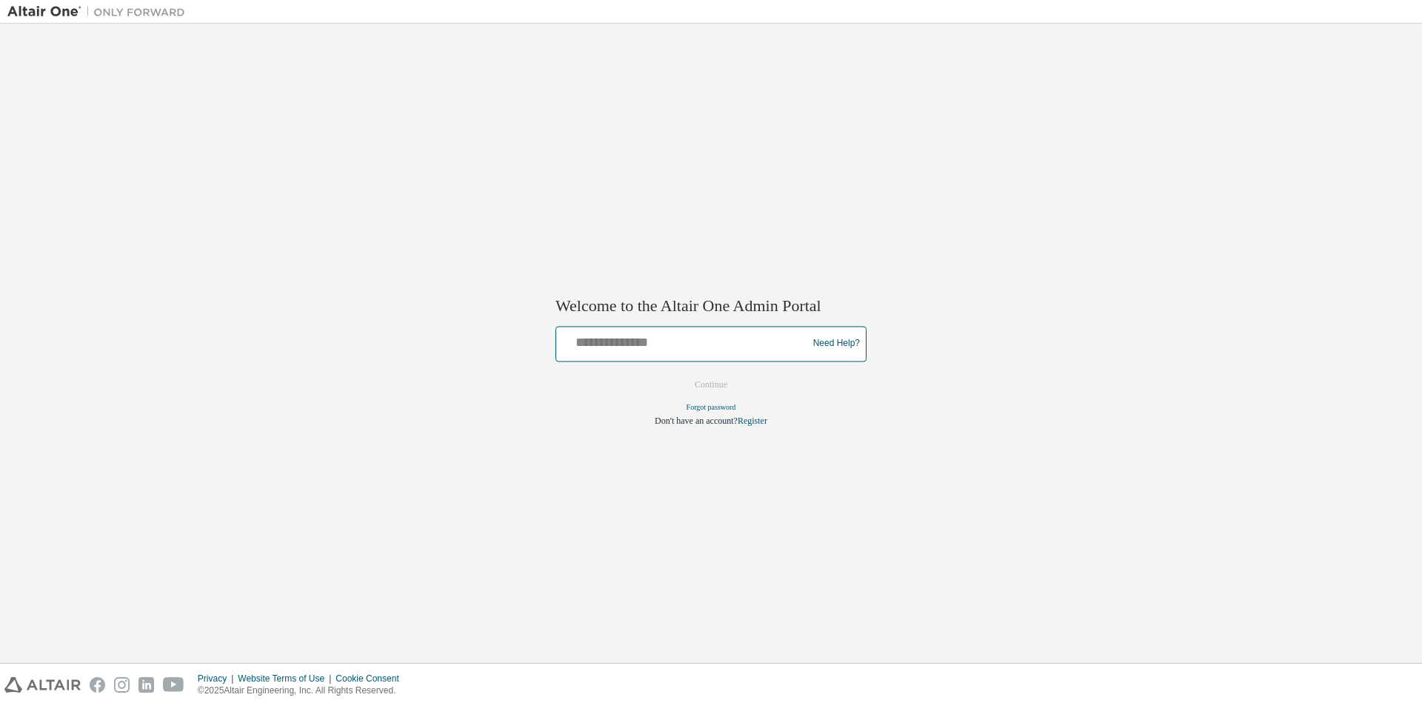
click at [766, 344] on input "text" at bounding box center [684, 339] width 244 height 21
type input "**********"
click at [721, 384] on button "Continue" at bounding box center [711, 384] width 64 height 22
click at [687, 356] on div at bounding box center [684, 343] width 244 height 28
click at [604, 332] on input "text" at bounding box center [684, 339] width 244 height 21
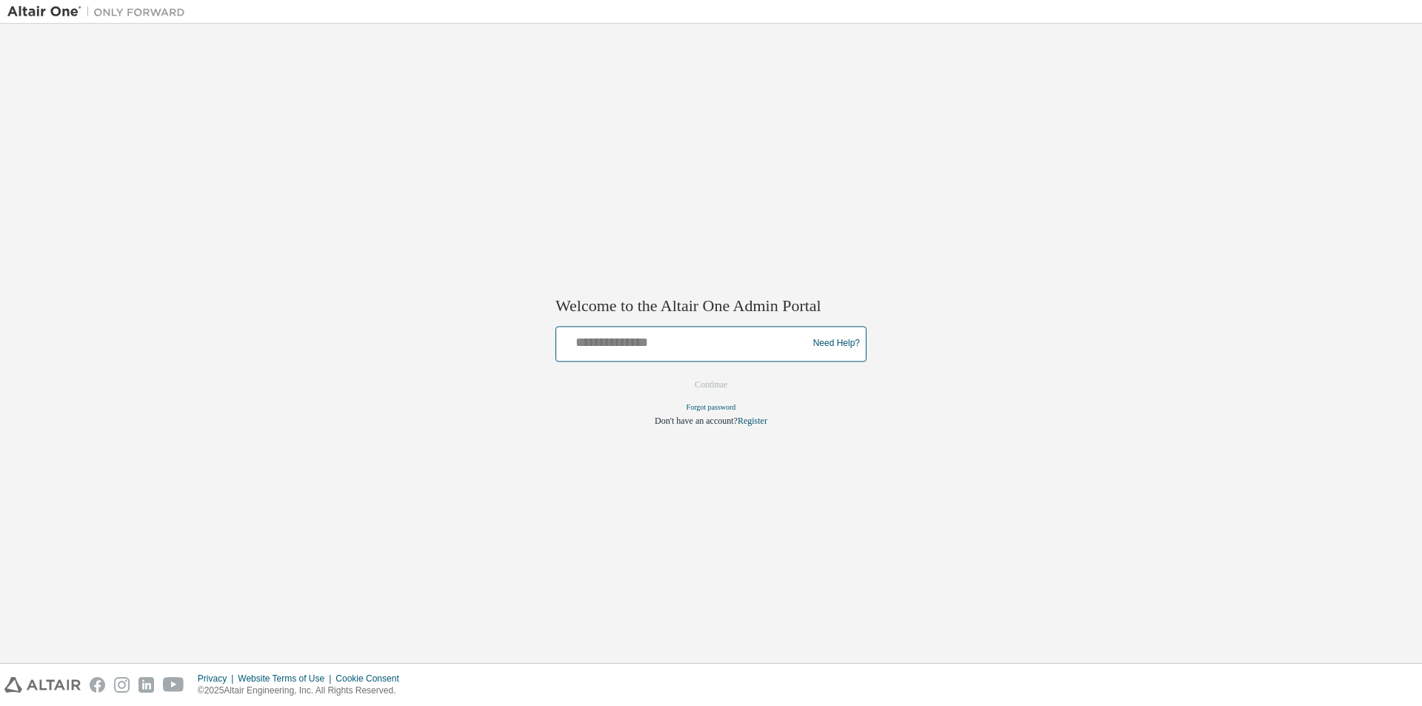
type input "**********"
click at [709, 379] on button "Continue" at bounding box center [711, 384] width 64 height 22
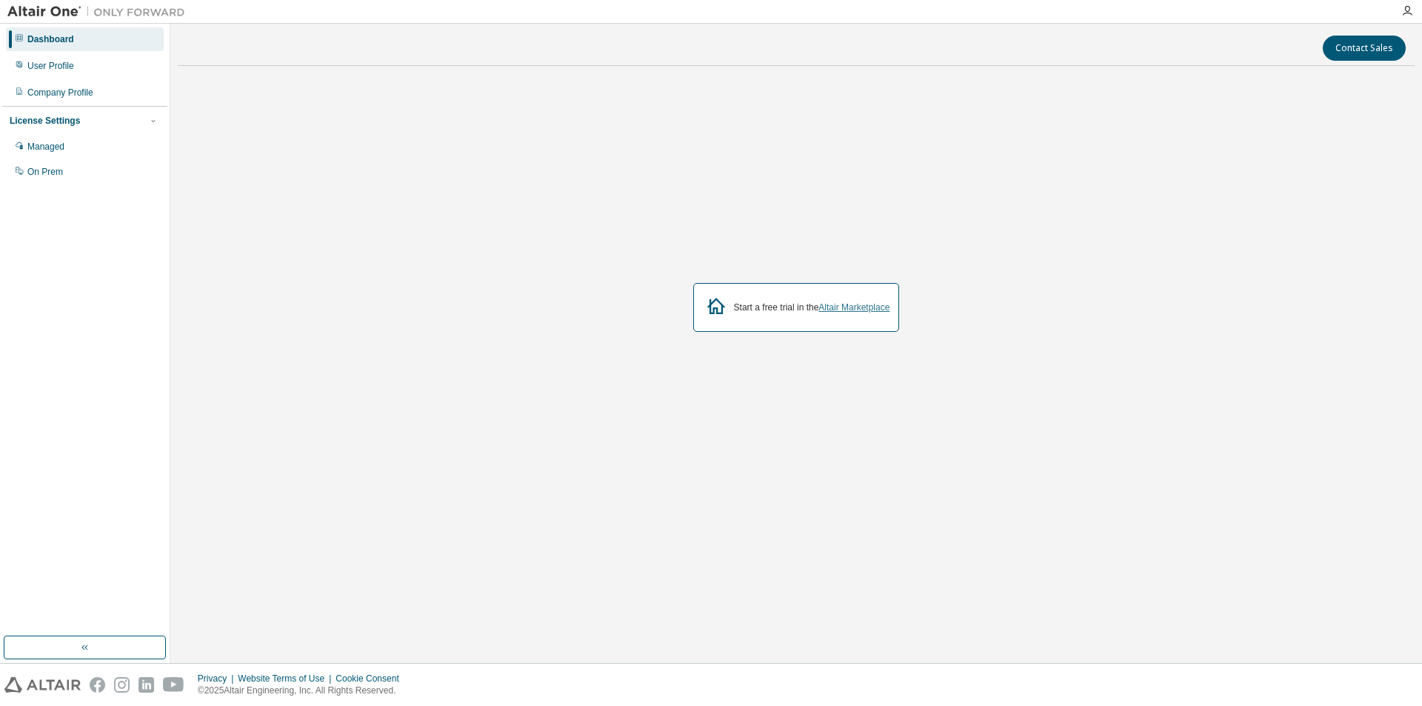
click at [875, 306] on link "Altair Marketplace" at bounding box center [853, 307] width 71 height 10
click at [866, 308] on link "Altair Marketplace" at bounding box center [853, 307] width 71 height 10
